Goal: Find specific page/section

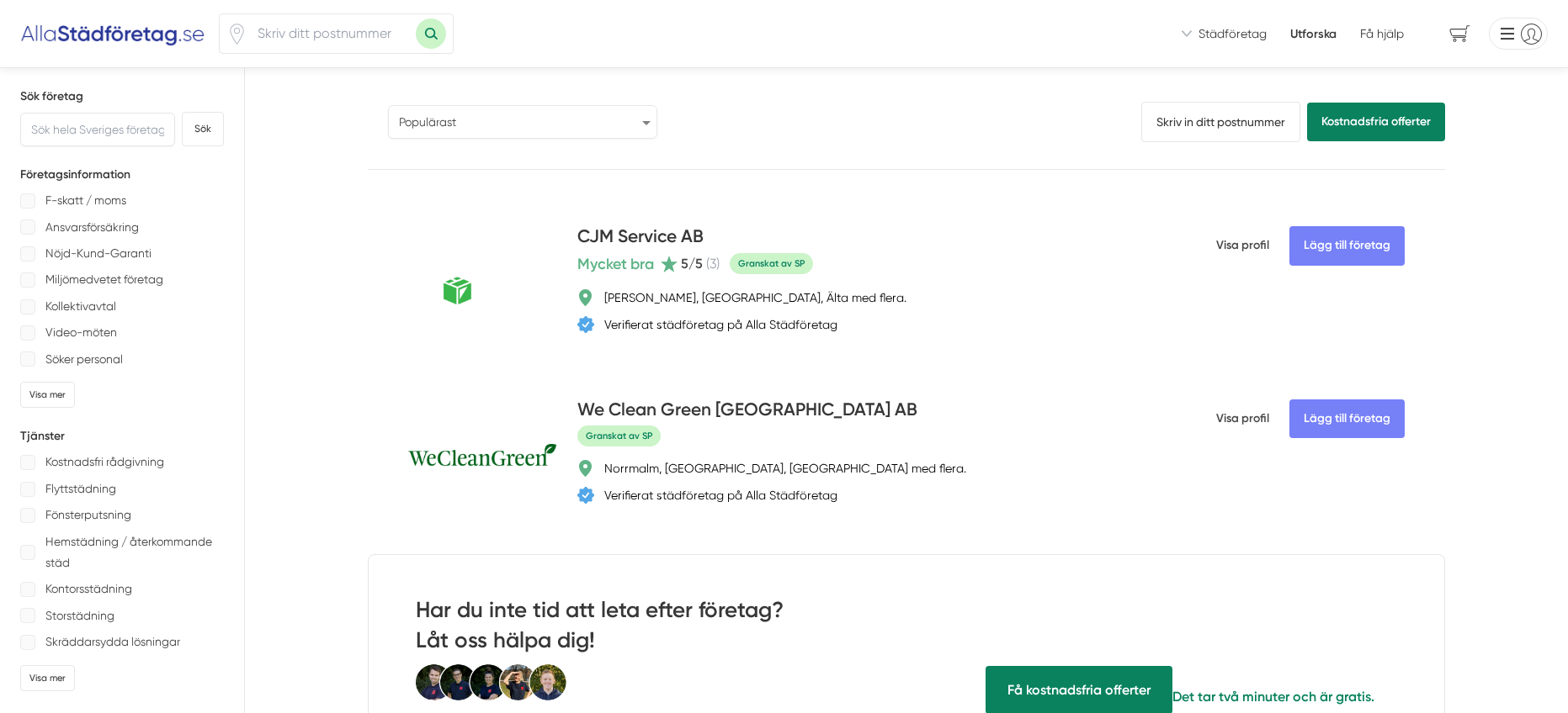
click at [527, 118] on select "Populärast Högst omdöme Flest omdömen Senaste uppdaterade Nyaste företaget på A…" at bounding box center [522, 123] width 269 height 34
select select "newest-on-platform"
click at [388, 106] on select "Populärast Högst omdöme Flest omdömen Senaste uppdaterade Nyaste företaget på A…" at bounding box center [522, 123] width 269 height 34
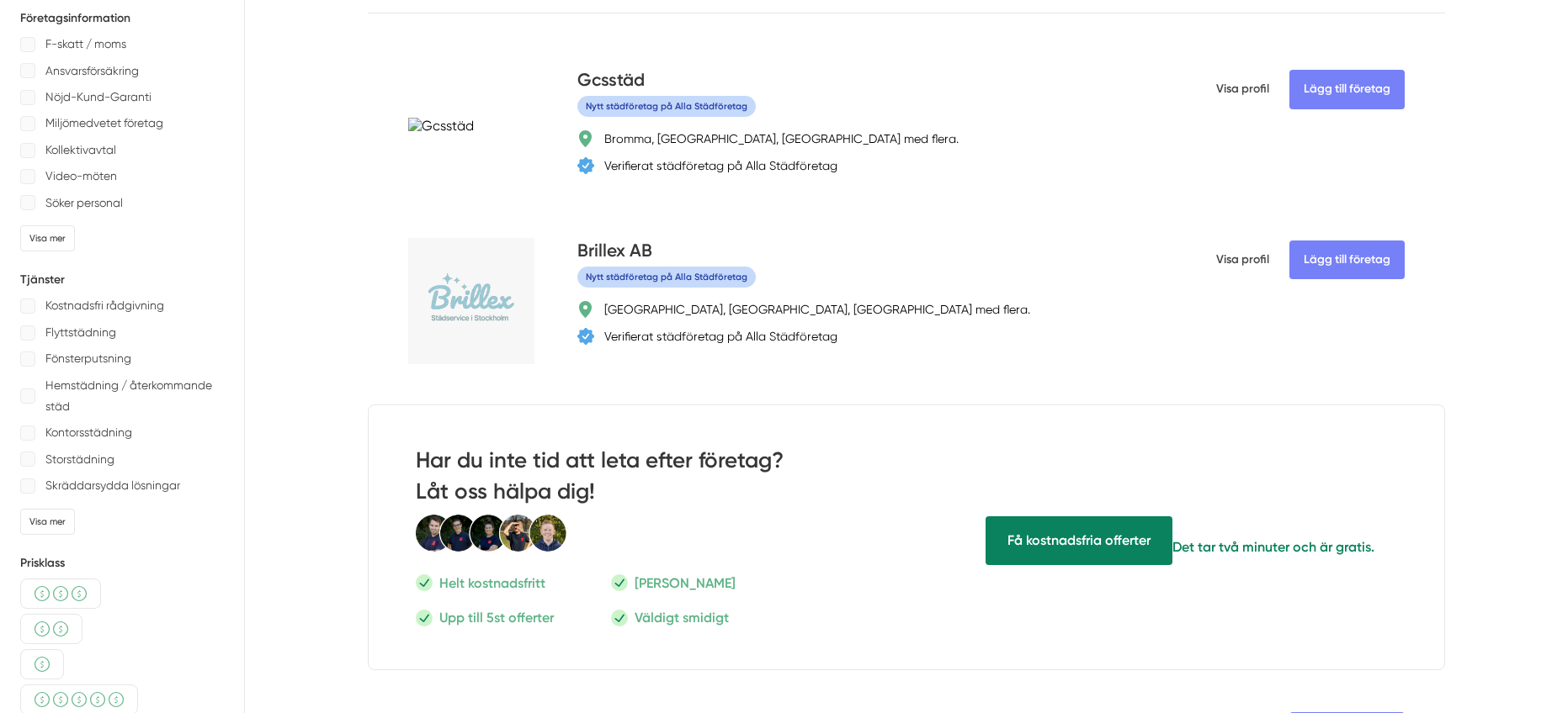
scroll to position [162, 0]
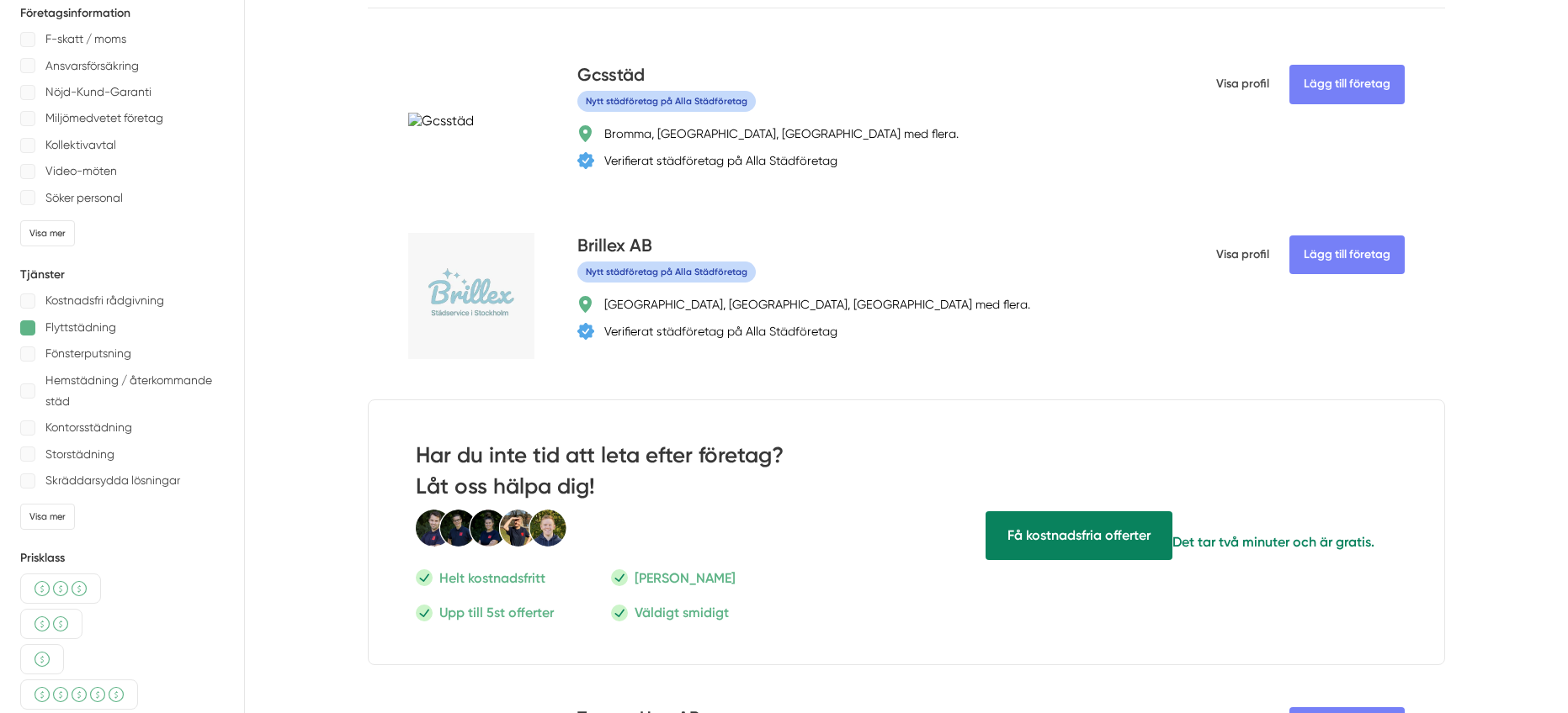
click at [28, 325] on div at bounding box center [28, 327] width 15 height 15
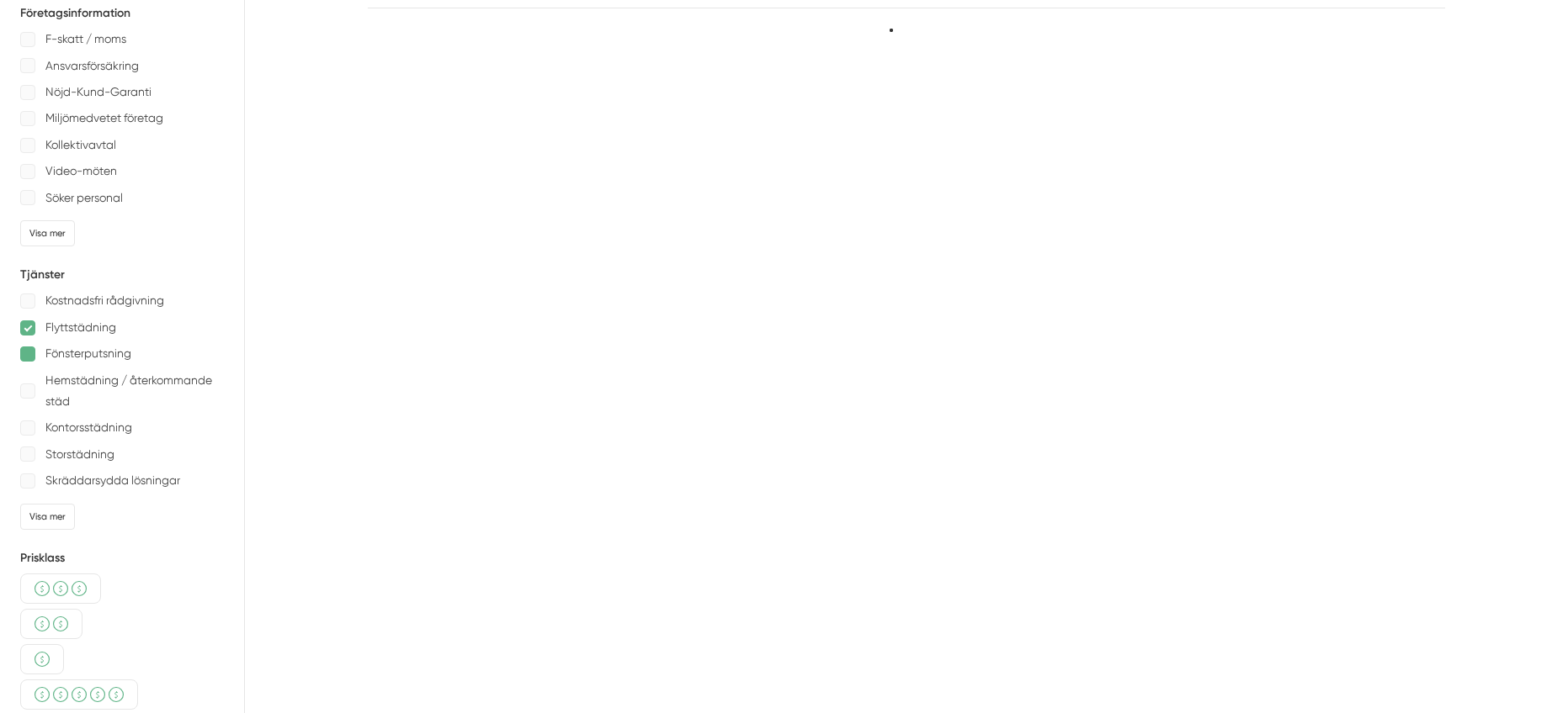
click at [30, 359] on div at bounding box center [28, 353] width 15 height 15
click at [21, 386] on div at bounding box center [28, 391] width 15 height 15
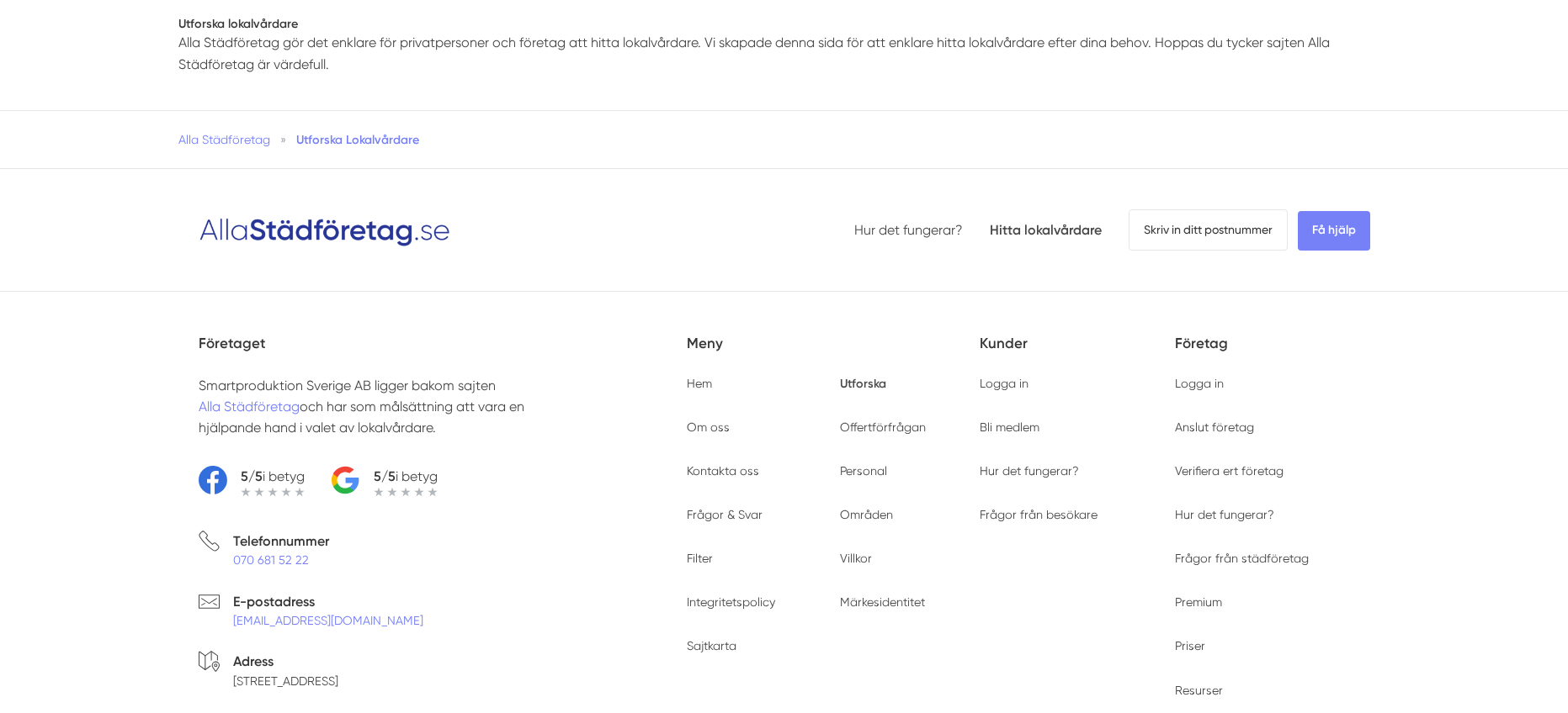
scroll to position [0, 0]
